Goal: Navigation & Orientation: Find specific page/section

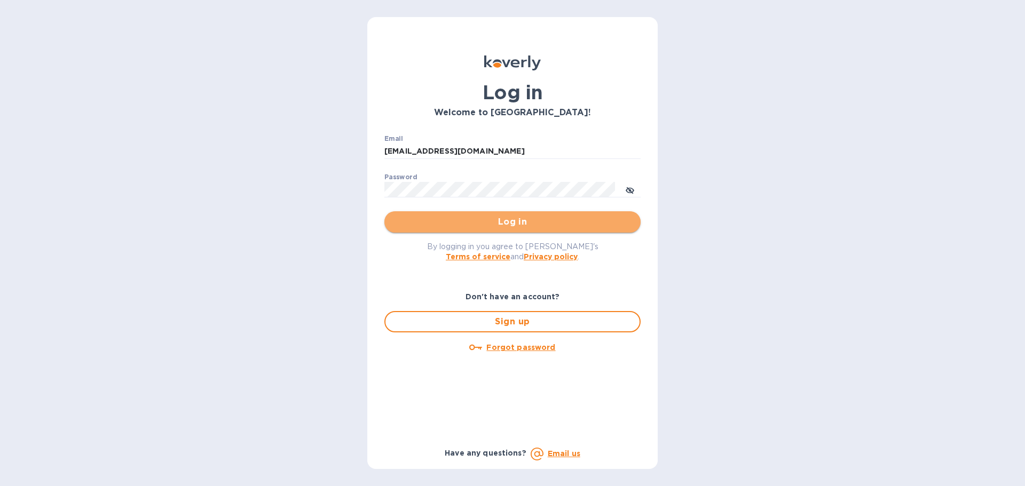
click at [497, 220] on span "Log in" at bounding box center [512, 222] width 239 height 13
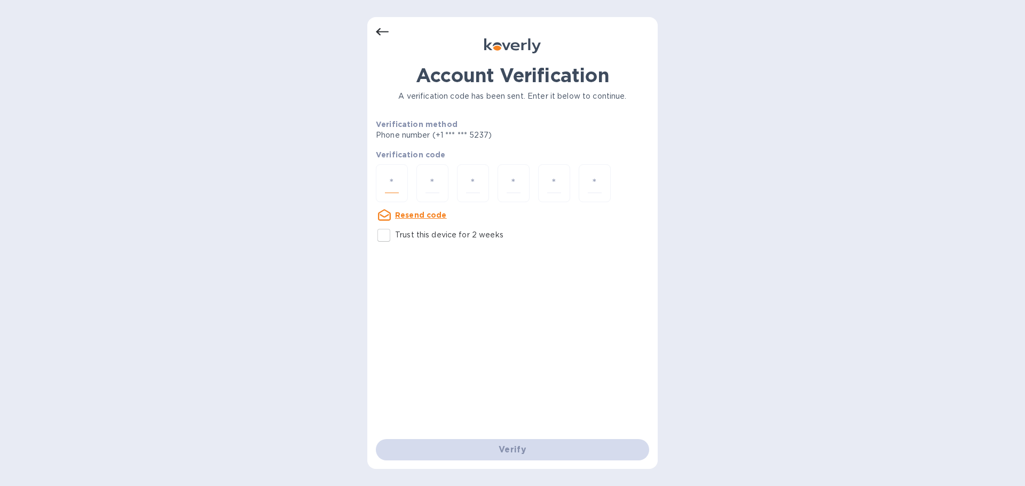
click at [398, 175] on input "number" at bounding box center [392, 184] width 14 height 20
type input "7"
type input "6"
type input "7"
type input "6"
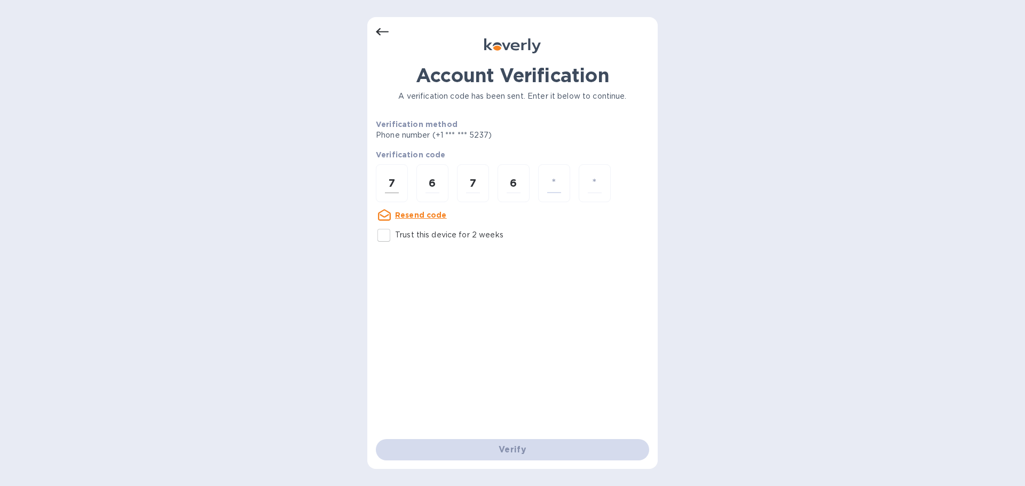
type input "4"
